Goal: Subscribe to service/newsletter

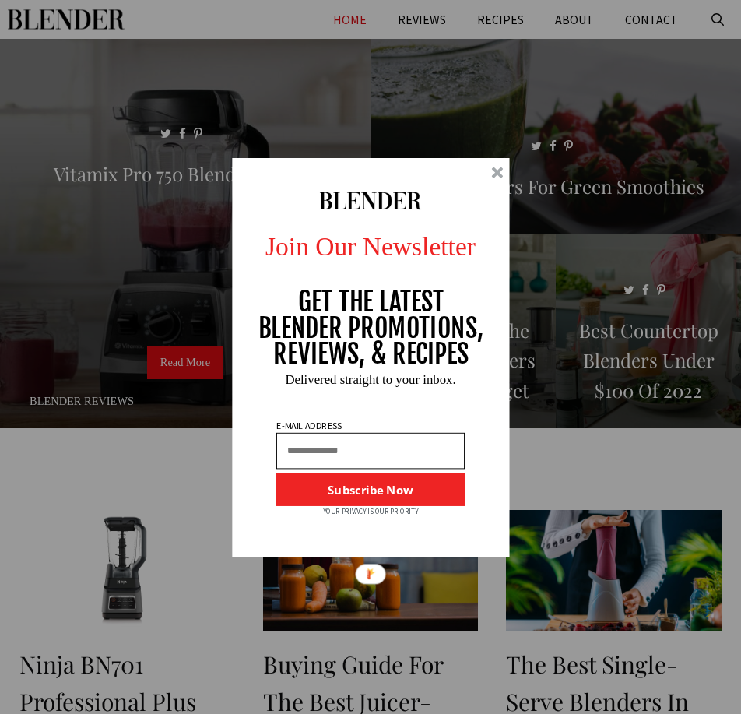
click at [305, 449] on input "text" at bounding box center [370, 450] width 188 height 37
type input "*"
type input "**********"
click at [399, 495] on button "Subscribe Now" at bounding box center [370, 489] width 188 height 33
